Goal: Task Accomplishment & Management: Use online tool/utility

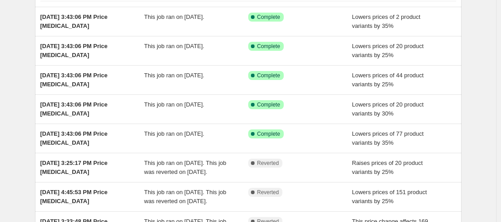
scroll to position [72, 0]
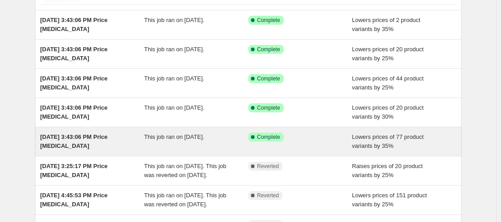
click at [72, 142] on span "Aug 12, 2025, 3:43:06 PM Price change job" at bounding box center [73, 141] width 67 height 16
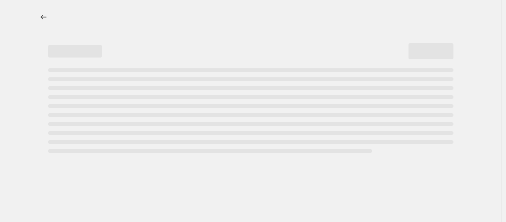
select select "percentage"
select select "collection"
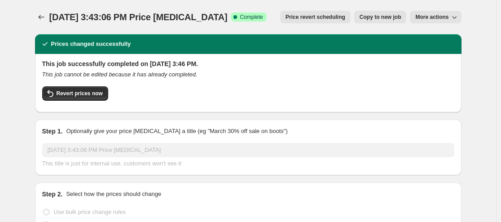
click at [438, 20] on span "More actions" at bounding box center [431, 16] width 33 height 7
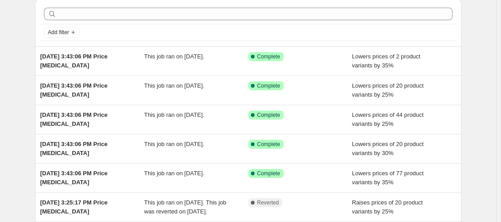
scroll to position [37, 0]
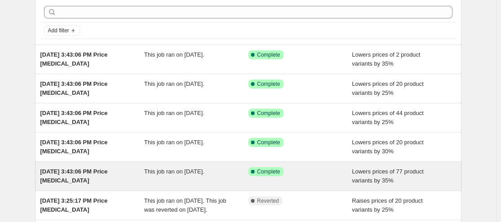
click at [50, 175] on span "Aug 12, 2025, 3:43:06 PM Price change job" at bounding box center [73, 176] width 67 height 16
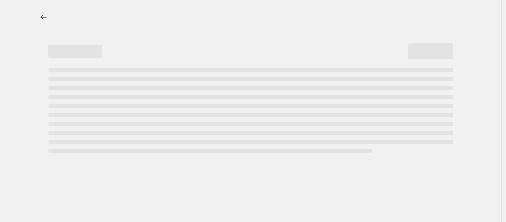
select select "percentage"
select select "collection"
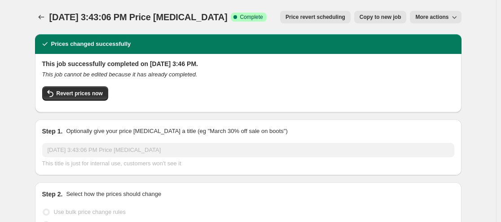
click at [442, 20] on span "More actions" at bounding box center [431, 16] width 33 height 7
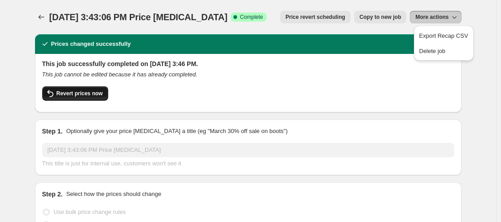
click at [75, 99] on button "Revert prices now" at bounding box center [75, 93] width 66 height 14
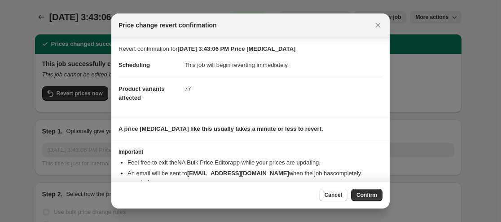
scroll to position [27, 0]
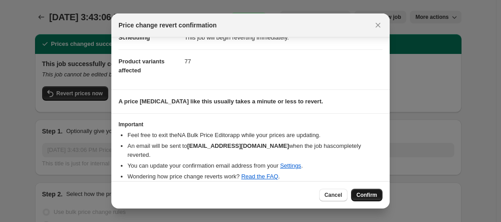
click at [371, 195] on span "Confirm" at bounding box center [366, 194] width 21 height 7
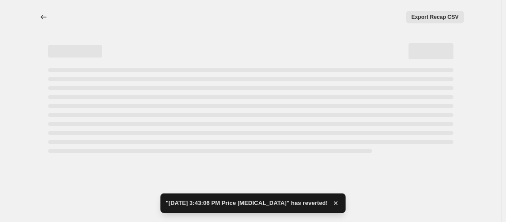
select select "percentage"
select select "collection"
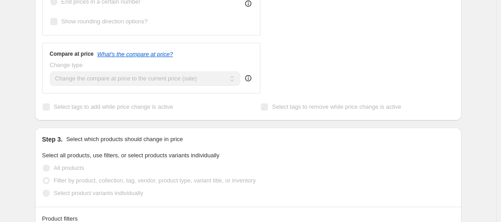
scroll to position [0, 0]
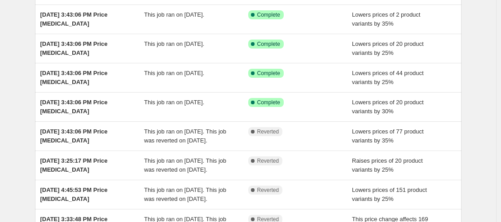
scroll to position [79, 0]
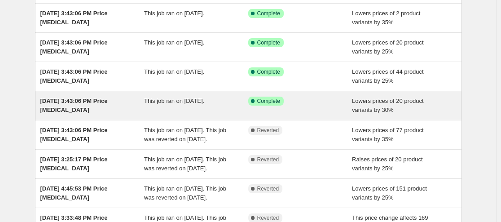
click at [90, 106] on div "Aug 12, 2025, 3:43:06 PM Price change job" at bounding box center [92, 106] width 104 height 18
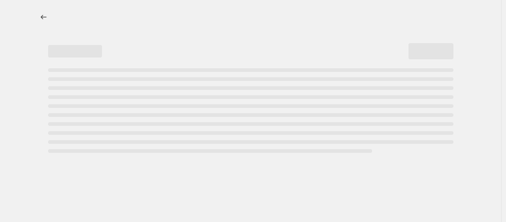
select select "percentage"
select select "vendor"
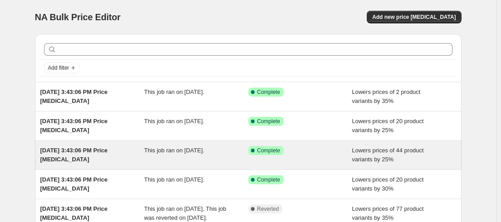
click at [108, 149] on span "Aug 12, 2025, 3:43:06 PM Price change job" at bounding box center [73, 155] width 67 height 16
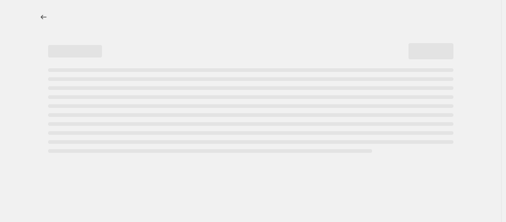
select select "percentage"
select select "collection"
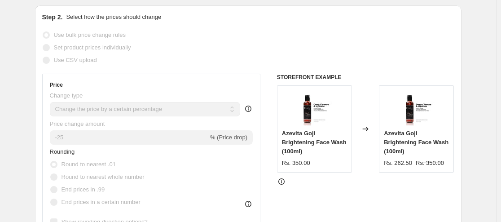
scroll to position [163, 0]
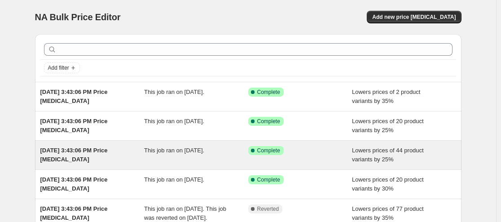
click at [72, 167] on div "Aug 12, 2025, 3:43:06 PM Price change job This job ran on August 12, 2025. Succ…" at bounding box center [248, 155] width 427 height 29
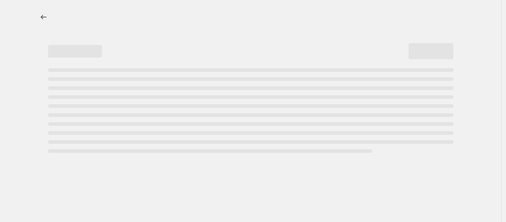
select select "percentage"
select select "collection"
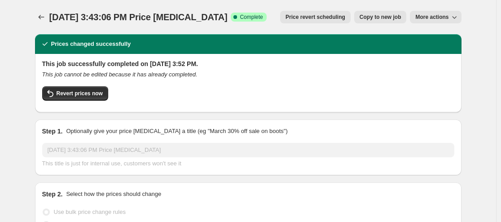
scroll to position [77, 0]
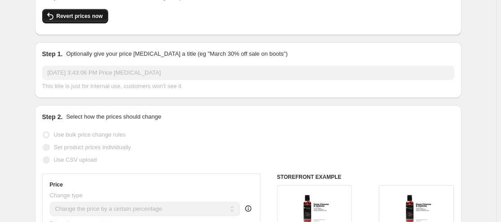
click at [87, 14] on span "Revert prices now" at bounding box center [80, 16] width 46 height 7
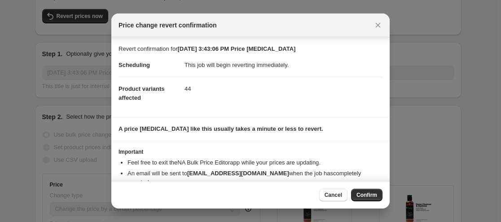
scroll to position [27, 0]
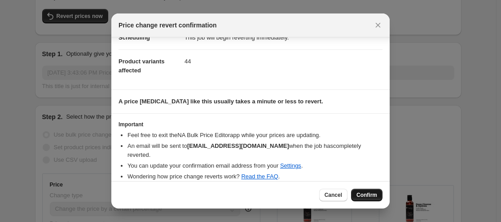
click at [362, 195] on span "Confirm" at bounding box center [366, 194] width 21 height 7
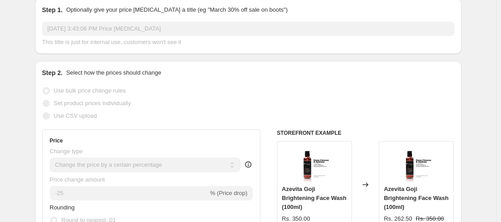
scroll to position [0, 0]
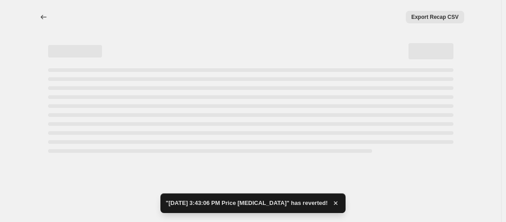
select select "percentage"
select select "collection"
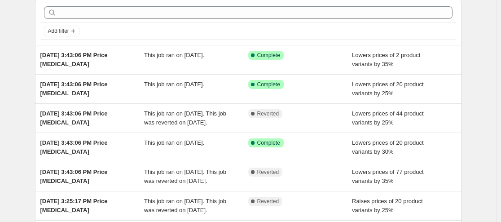
scroll to position [29, 0]
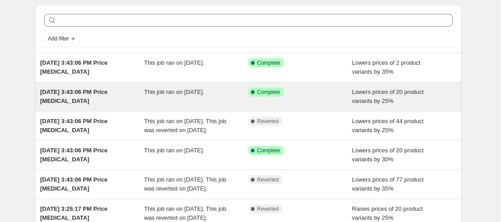
click at [104, 97] on div "Aug 12, 2025, 3:43:06 PM Price change job" at bounding box center [92, 97] width 104 height 18
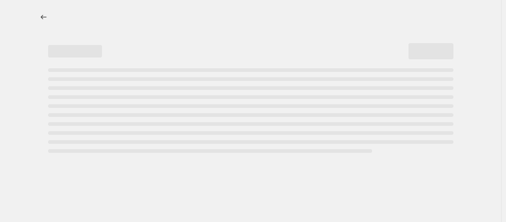
select select "percentage"
select select "collection"
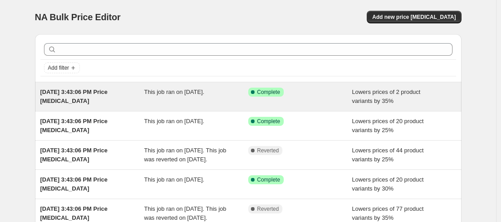
click at [60, 95] on span "Aug 12, 2025, 3:43:06 PM Price change job" at bounding box center [73, 96] width 67 height 16
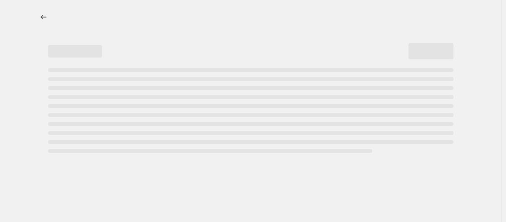
select select "percentage"
select select "collection"
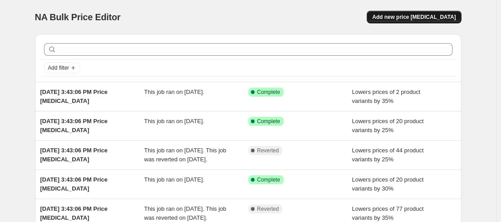
click at [420, 19] on span "Add new price change job" at bounding box center [414, 16] width 84 height 7
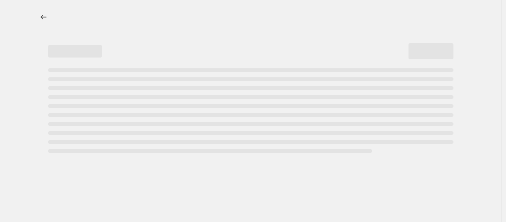
select select "percentage"
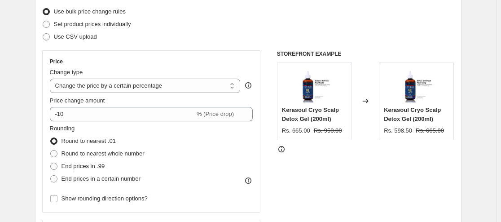
scroll to position [105, 0]
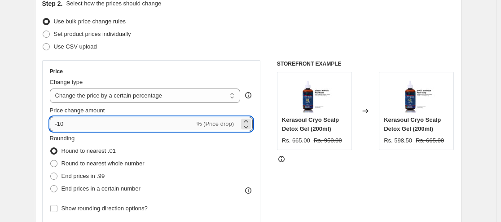
click at [66, 124] on input "-10" at bounding box center [122, 124] width 145 height 14
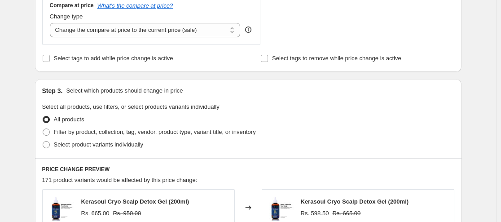
scroll to position [354, 0]
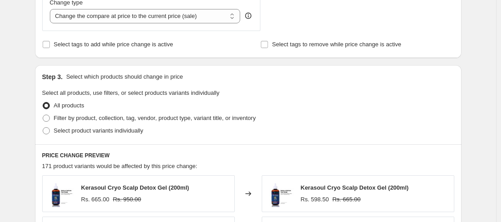
type input "-15"
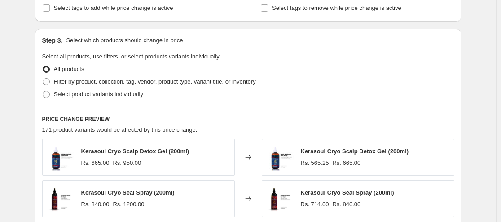
scroll to position [392, 0]
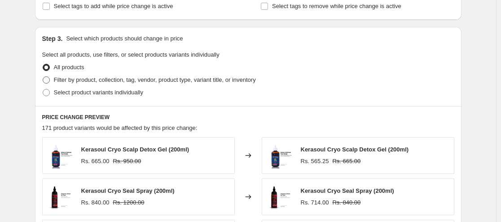
click at [103, 77] on span "Filter by product, collection, tag, vendor, product type, variant title, or inv…" at bounding box center [155, 79] width 202 height 7
click at [43, 77] on input "Filter by product, collection, tag, vendor, product type, variant title, or inv…" at bounding box center [43, 76] width 0 height 0
radio input "true"
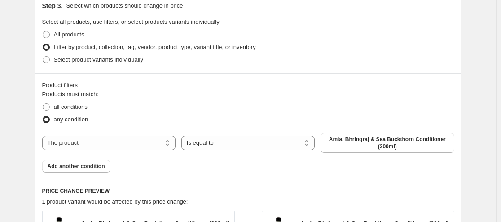
scroll to position [461, 0]
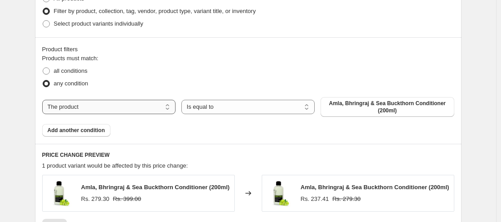
click at [129, 104] on select "The product The product's collection The product's tag The product's vendor The…" at bounding box center [108, 107] width 133 height 14
select select "collection"
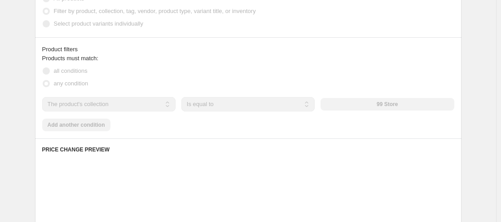
click at [250, 123] on div "Products must match: all conditions any condition The product The product's col…" at bounding box center [248, 92] width 412 height 77
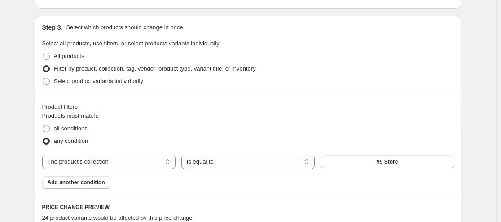
scroll to position [431, 0]
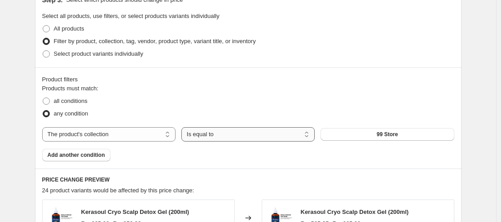
click at [263, 135] on select "Is equal to Is not equal to" at bounding box center [247, 134] width 133 height 14
click at [262, 137] on select "Is equal to Is not equal to" at bounding box center [247, 134] width 133 height 14
click at [138, 133] on select "The product The product's collection The product's tag The product's vendor The…" at bounding box center [108, 134] width 133 height 14
click at [116, 136] on select "The product The product's collection The product's tag The product's vendor The…" at bounding box center [108, 134] width 133 height 14
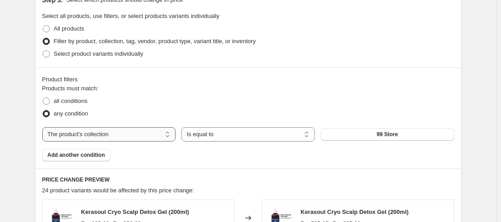
click at [116, 134] on select "The product The product's collection The product's tag The product's vendor The…" at bounding box center [108, 134] width 133 height 14
click at [199, 127] on select "Is equal to Is not equal to" at bounding box center [247, 134] width 133 height 14
click at [200, 127] on select "Is equal to Is not equal to" at bounding box center [247, 134] width 133 height 14
click at [370, 131] on button "99 Store" at bounding box center [387, 134] width 133 height 13
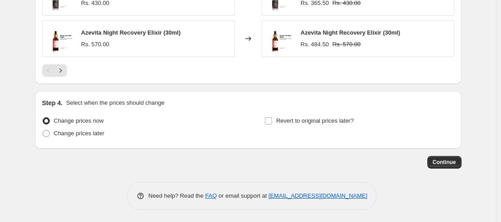
scroll to position [777, 0]
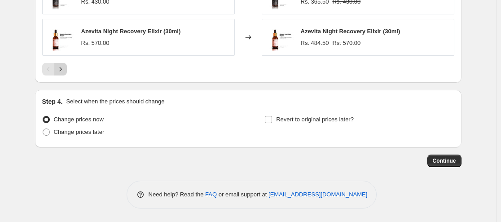
click at [61, 72] on icon "Next" at bounding box center [60, 69] width 9 height 9
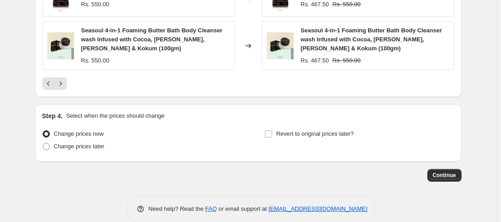
click at [65, 86] on icon "Next" at bounding box center [60, 83] width 9 height 9
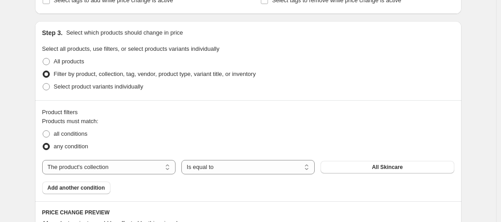
scroll to position [409, 0]
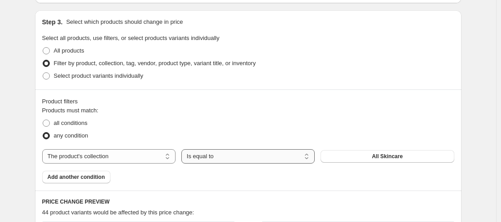
click at [237, 160] on select "Is equal to Is not equal to" at bounding box center [247, 156] width 133 height 14
click at [365, 159] on button "All Skincare" at bounding box center [387, 156] width 133 height 13
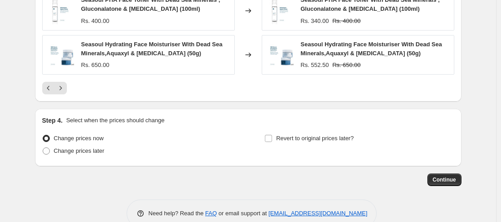
scroll to position [786, 0]
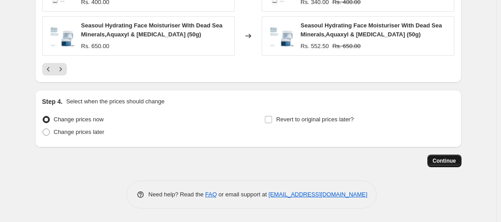
click at [449, 163] on span "Continue" at bounding box center [444, 160] width 23 height 7
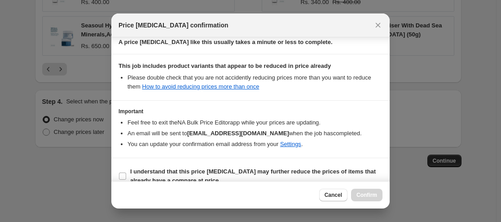
scroll to position [156, 0]
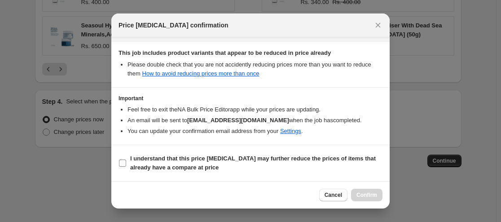
click at [129, 166] on label "I understand that this price change job may further reduce the prices of items …" at bounding box center [251, 163] width 264 height 22
click at [126, 166] on input "I understand that this price change job may further reduce the prices of items …" at bounding box center [122, 162] width 7 height 7
checkbox input "true"
click at [371, 198] on button "Confirm" at bounding box center [366, 195] width 31 height 13
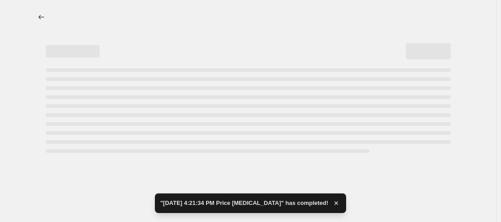
select select "percentage"
select select "collection"
